Goal: Navigation & Orientation: Find specific page/section

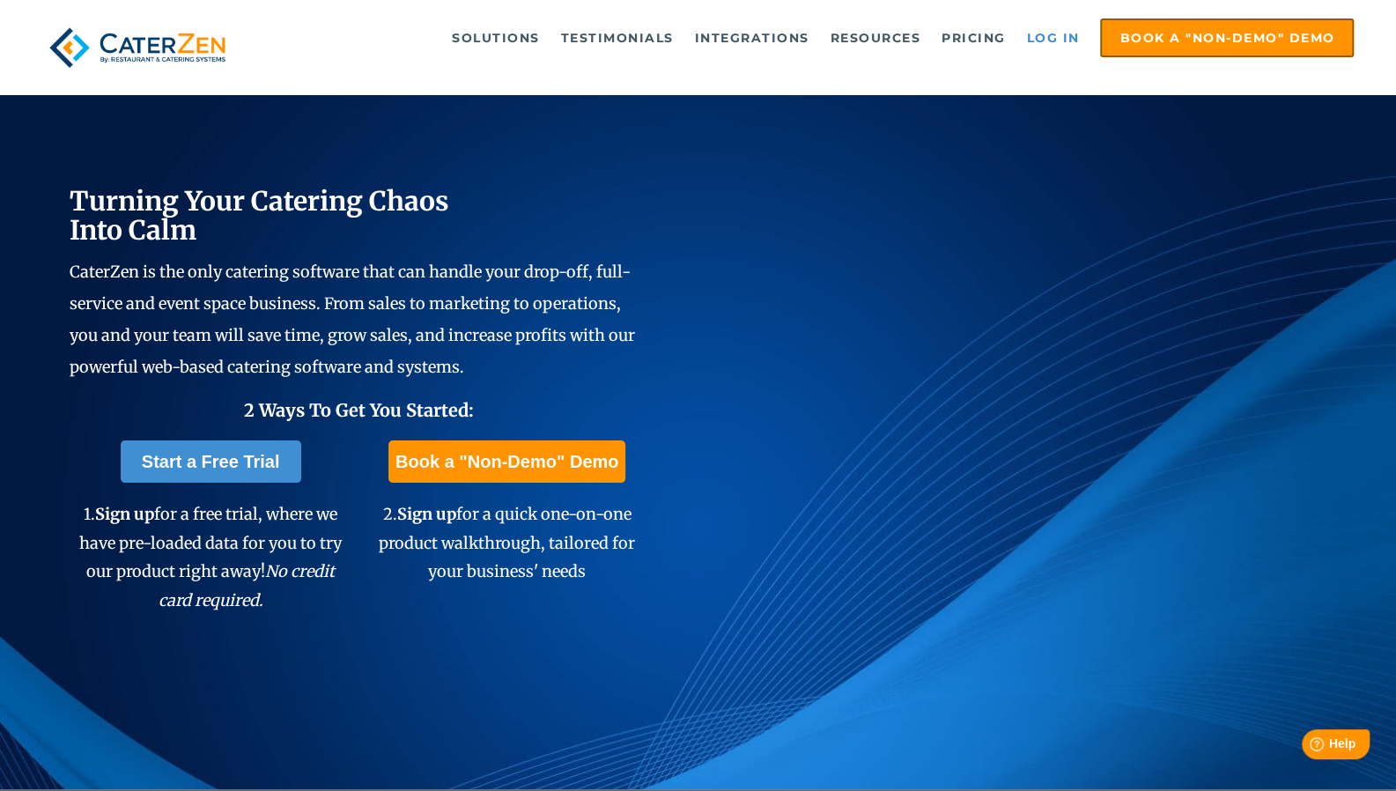
click at [1053, 27] on link "Log in" at bounding box center [1052, 37] width 70 height 35
click at [1058, 47] on link "Log in" at bounding box center [1052, 37] width 70 height 35
click at [1043, 26] on link "Log in" at bounding box center [1052, 37] width 70 height 35
